Goal: Find specific fact

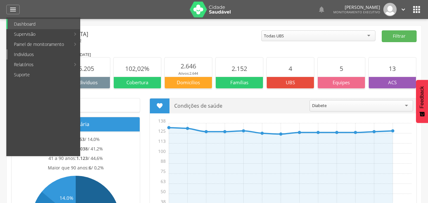
click at [39, 54] on link "Indivíduos" at bounding box center [44, 54] width 72 height 10
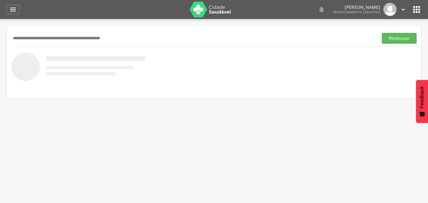
click at [107, 40] on input "text" at bounding box center [193, 38] width 364 height 11
type input "**********"
click at [382, 33] on button "Pesquisar" at bounding box center [399, 38] width 35 height 11
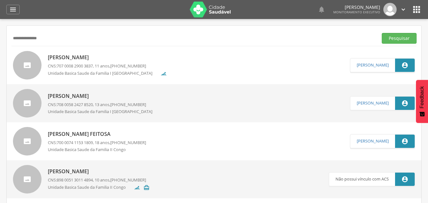
click at [101, 57] on p "[PERSON_NAME]" at bounding box center [107, 57] width 119 height 7
type input "**********"
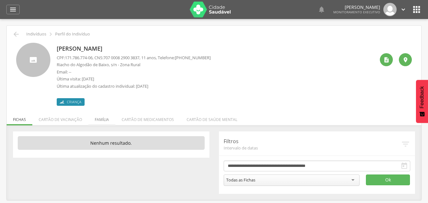
click at [99, 119] on li "Família" at bounding box center [101, 118] width 27 height 15
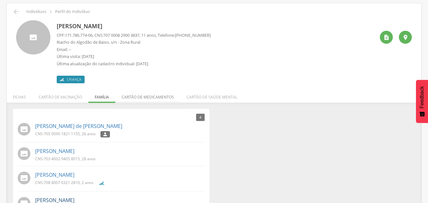
scroll to position [46, 0]
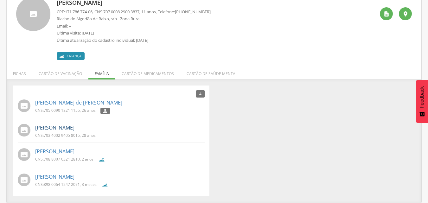
click at [74, 125] on link "[PERSON_NAME]" at bounding box center [54, 127] width 39 height 7
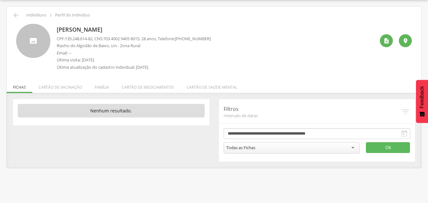
click at [93, 39] on span "135.248.614-82" at bounding box center [79, 39] width 28 height 6
drag, startPoint x: 66, startPoint y: 39, endPoint x: 95, endPoint y: 36, distance: 29.9
click at [95, 36] on p "CPF: 135.248.614-82 , CNS: [PHONE_NUMBER] , 28 anos, Telefone: [PHONE_NUMBER]" at bounding box center [134, 39] width 154 height 6
copy span "135.248.614-82"
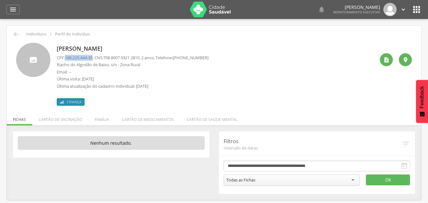
drag, startPoint x: 66, startPoint y: 57, endPoint x: 95, endPoint y: 59, distance: 29.0
click at [93, 59] on span "186.225.444-35" at bounding box center [79, 58] width 28 height 6
copy span "186.225.444-35"
drag, startPoint x: 95, startPoint y: 58, endPoint x: 67, endPoint y: 56, distance: 28.6
click at [67, 56] on span "006.656.274-08" at bounding box center [79, 58] width 28 height 6
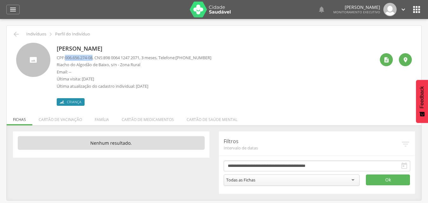
copy span "006.656.274-08"
